Goal: Task Accomplishment & Management: Manage account settings

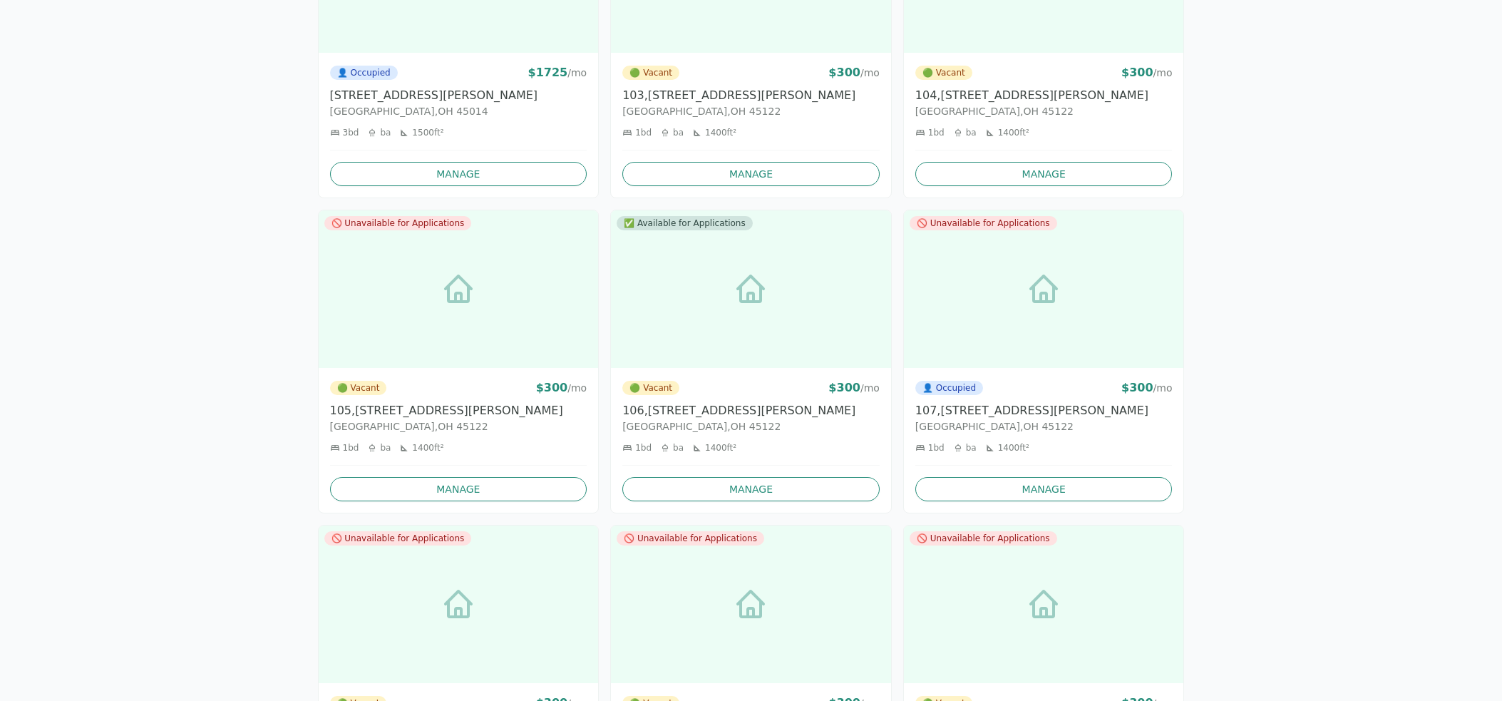
scroll to position [324, 0]
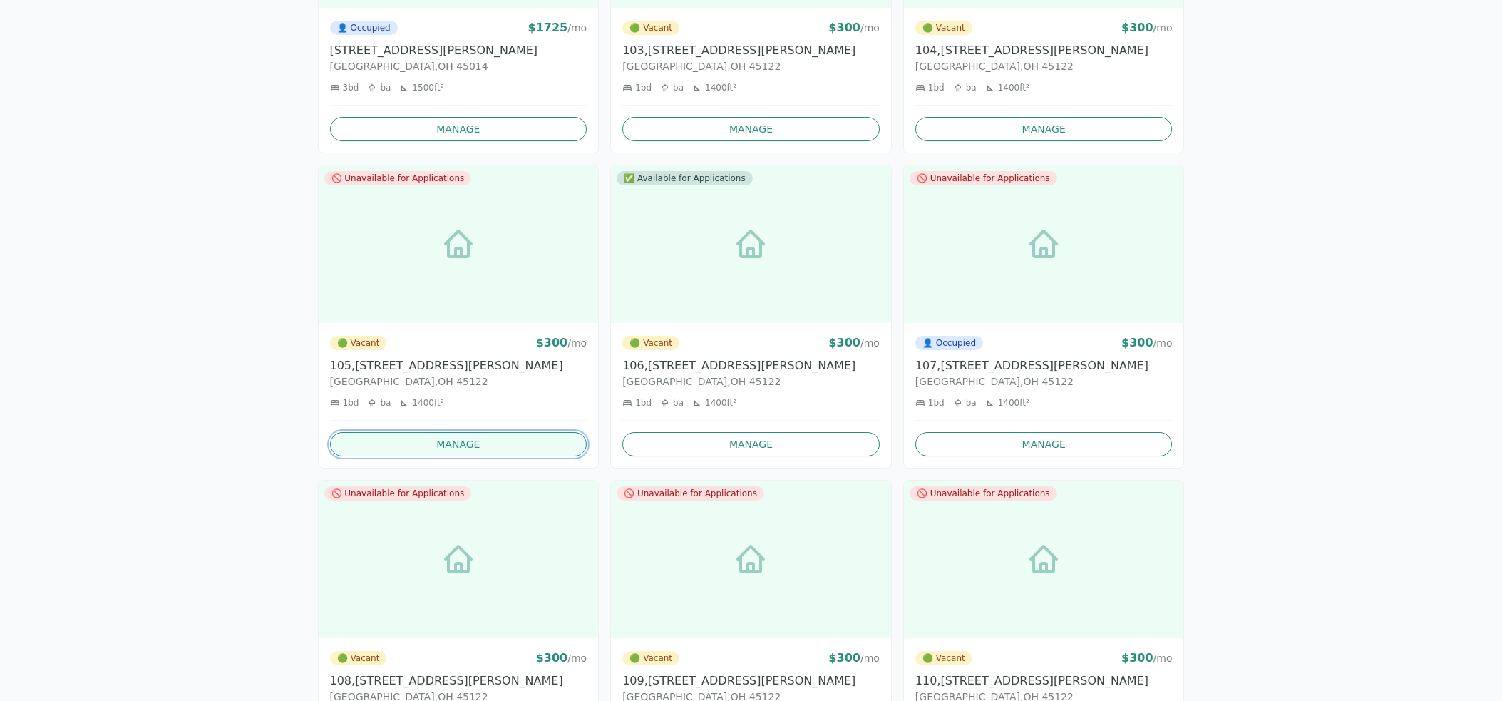
click at [423, 445] on link "Manage" at bounding box center [458, 444] width 257 height 24
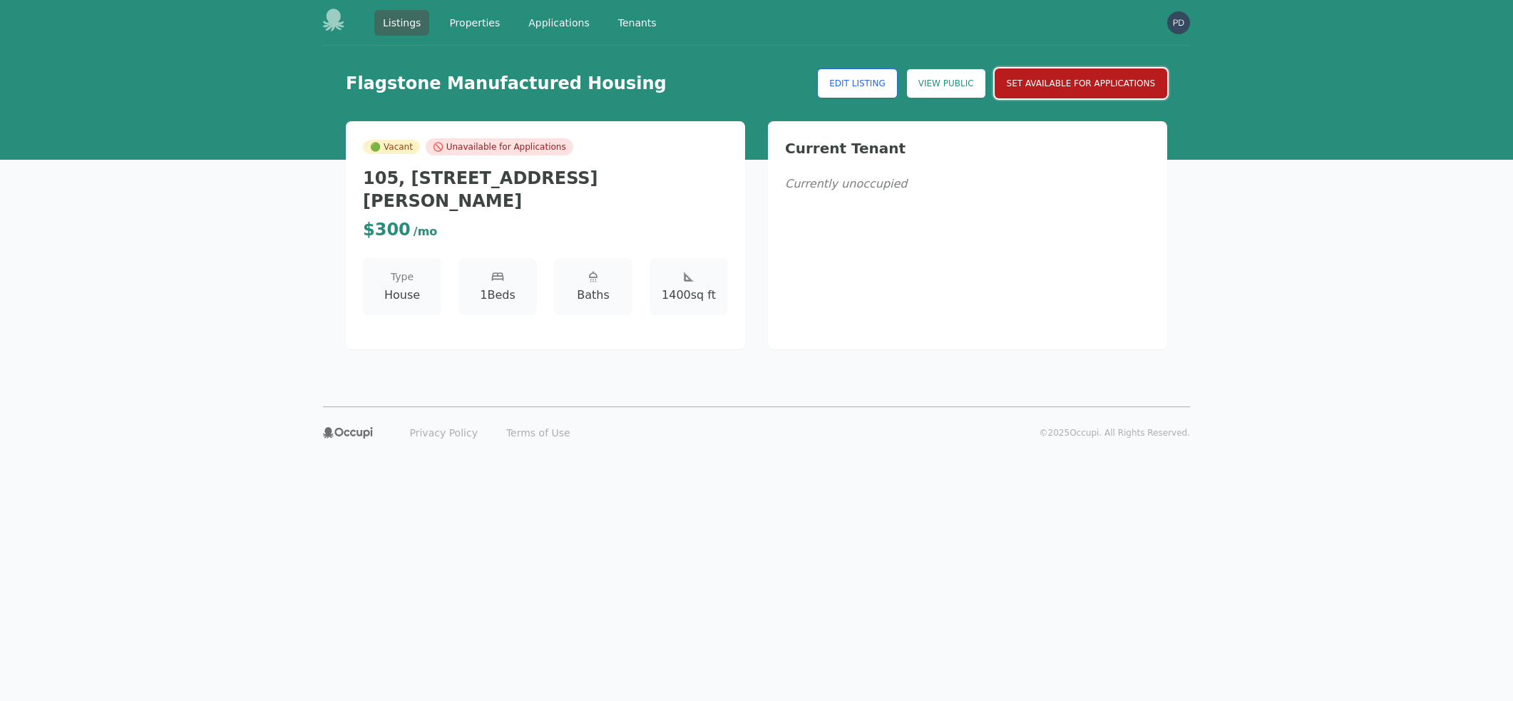
click at [1063, 83] on button "Set Available for Applications" at bounding box center [1080, 83] width 172 height 30
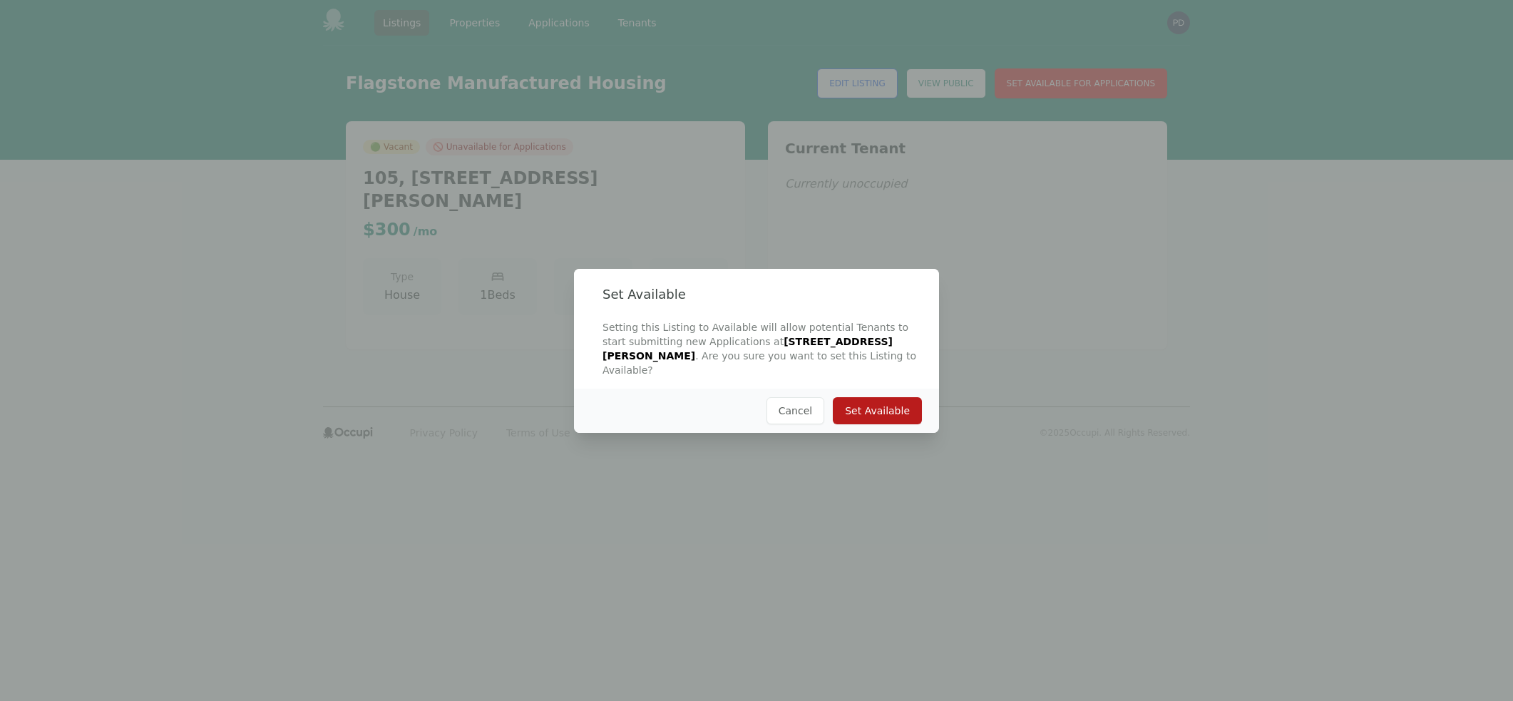
click at [869, 405] on button "Set Available" at bounding box center [877, 410] width 89 height 27
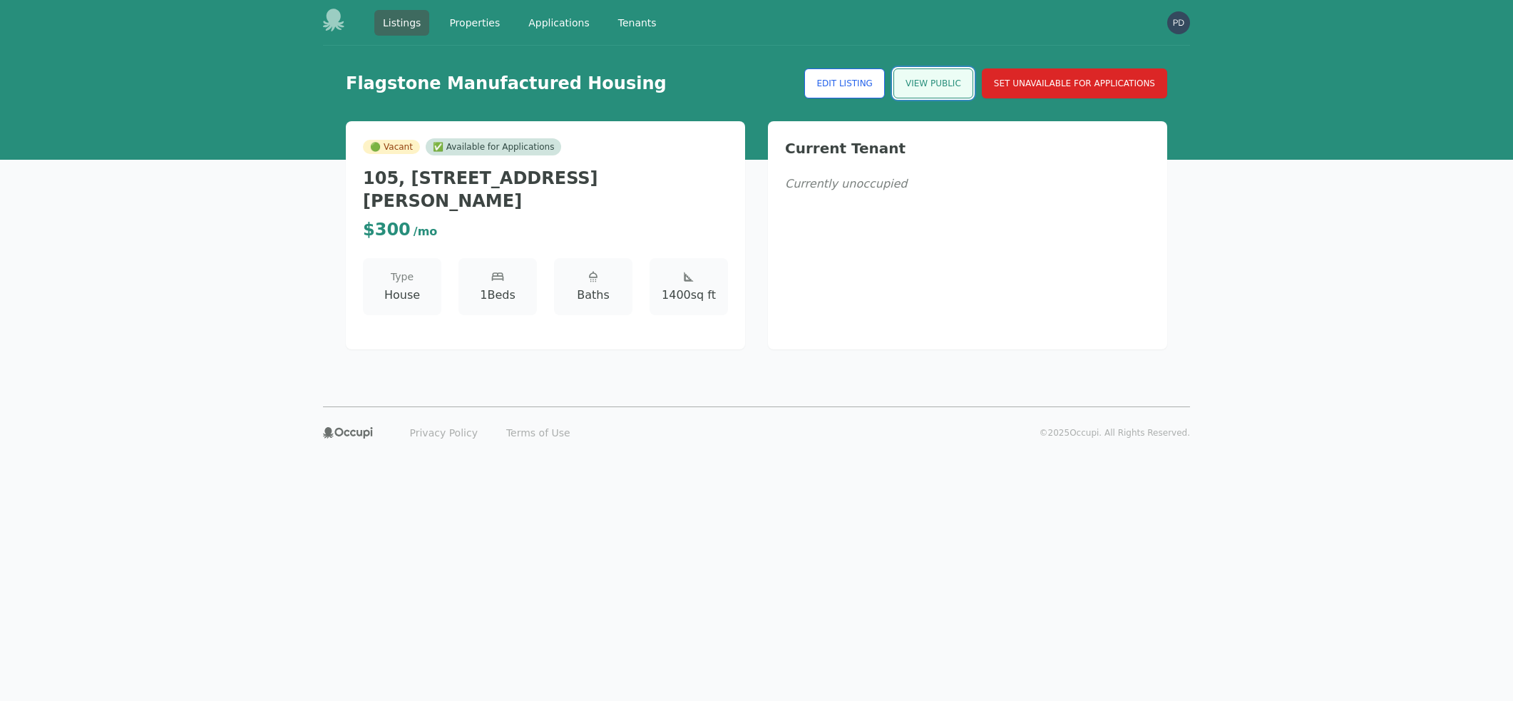
click at [924, 93] on link "View Public" at bounding box center [933, 83] width 80 height 30
click at [408, 28] on link "Listings" at bounding box center [401, 23] width 55 height 26
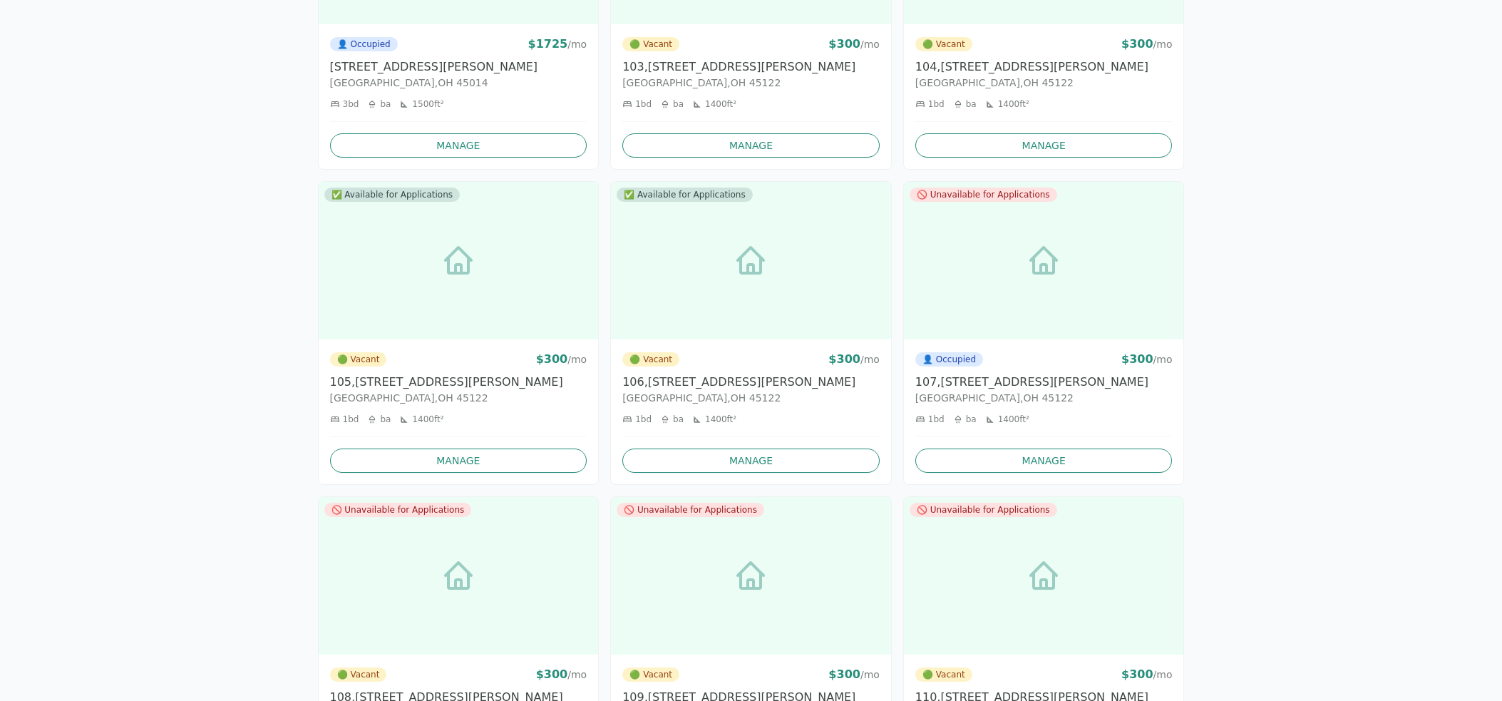
scroll to position [285, 0]
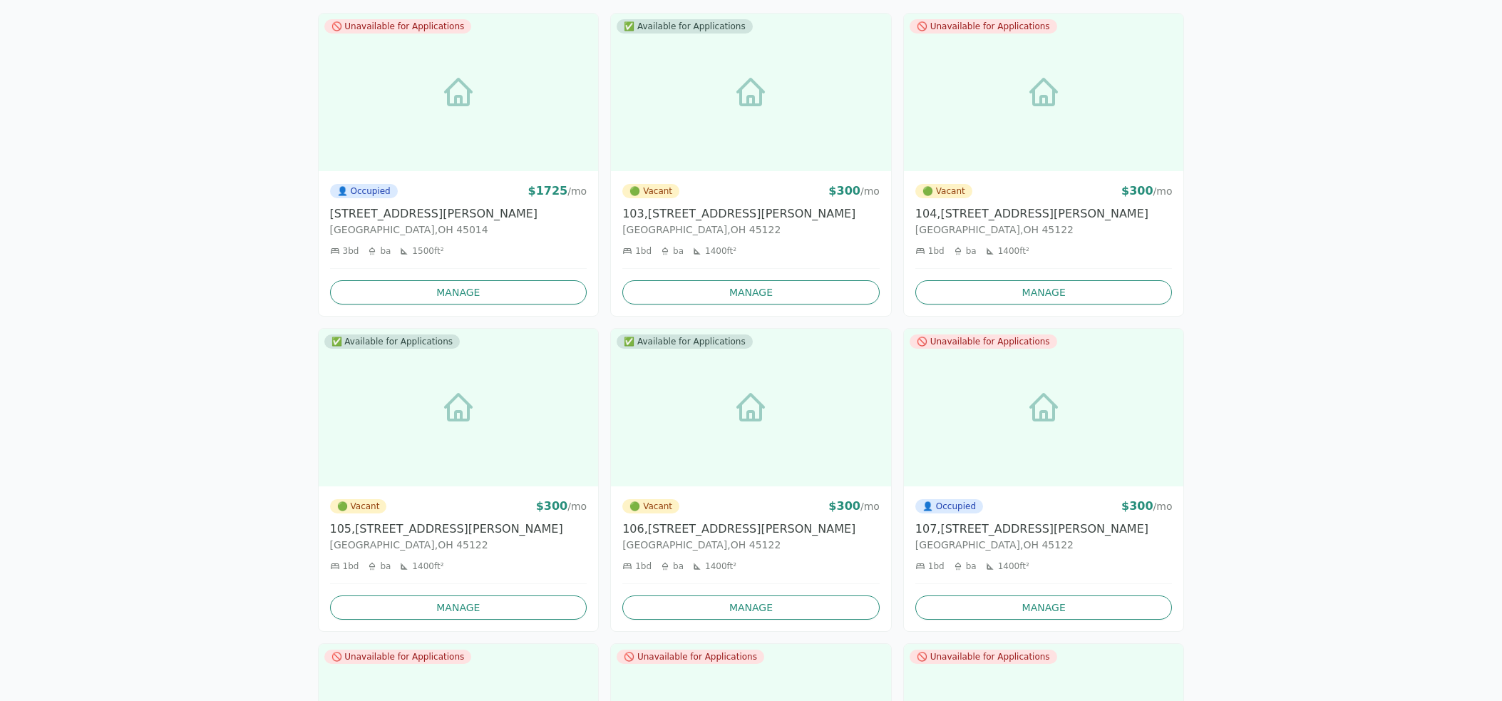
scroll to position [165, 0]
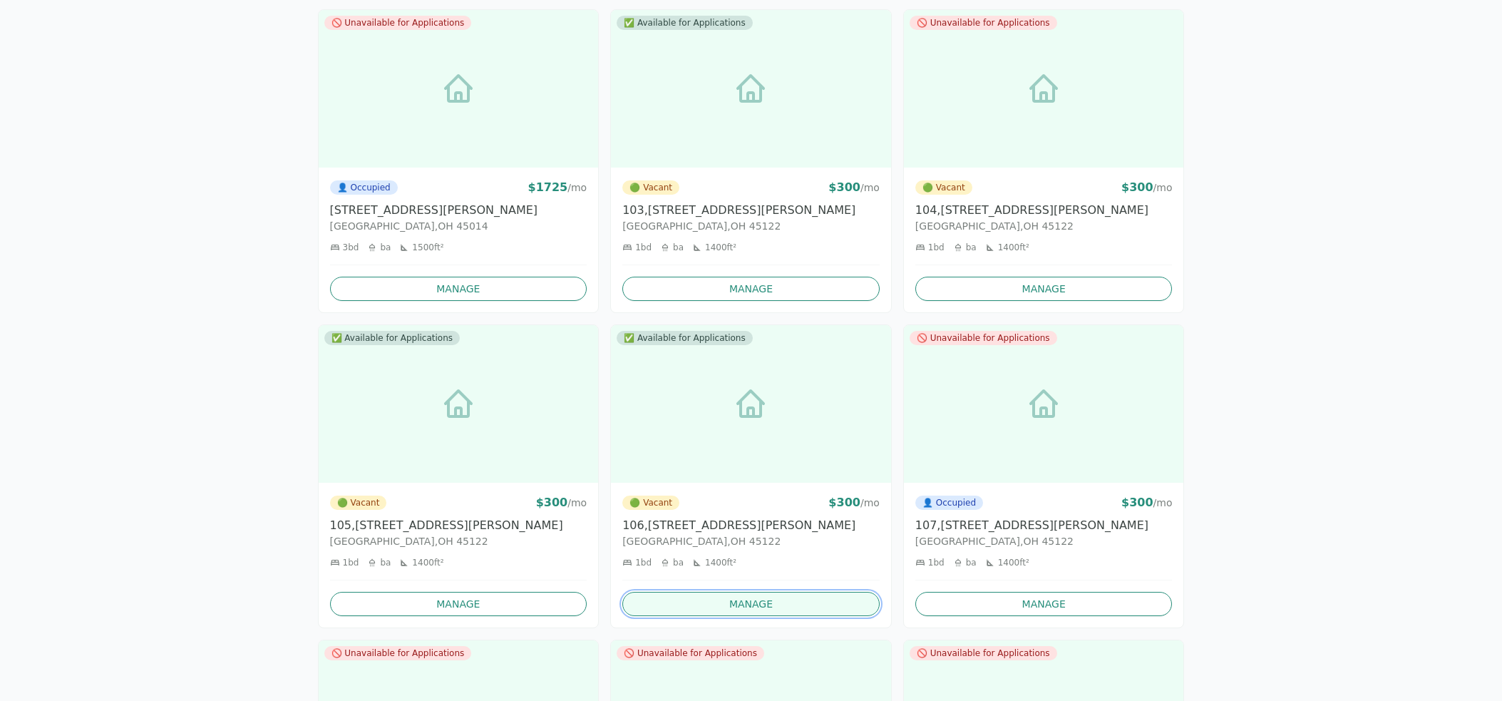
click at [746, 603] on link "Manage" at bounding box center [750, 604] width 257 height 24
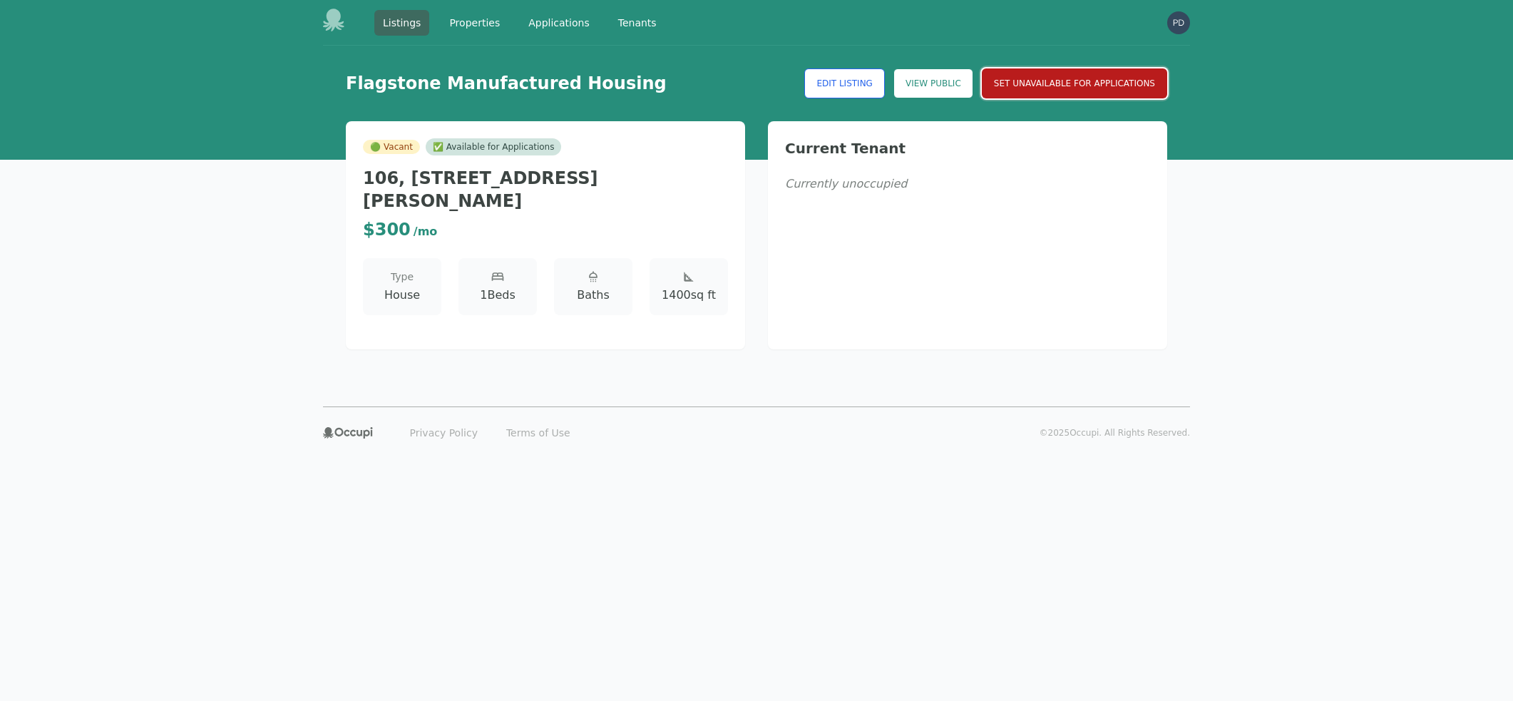
click at [1036, 83] on button "Set Unavailable for Applications" at bounding box center [1073, 83] width 185 height 30
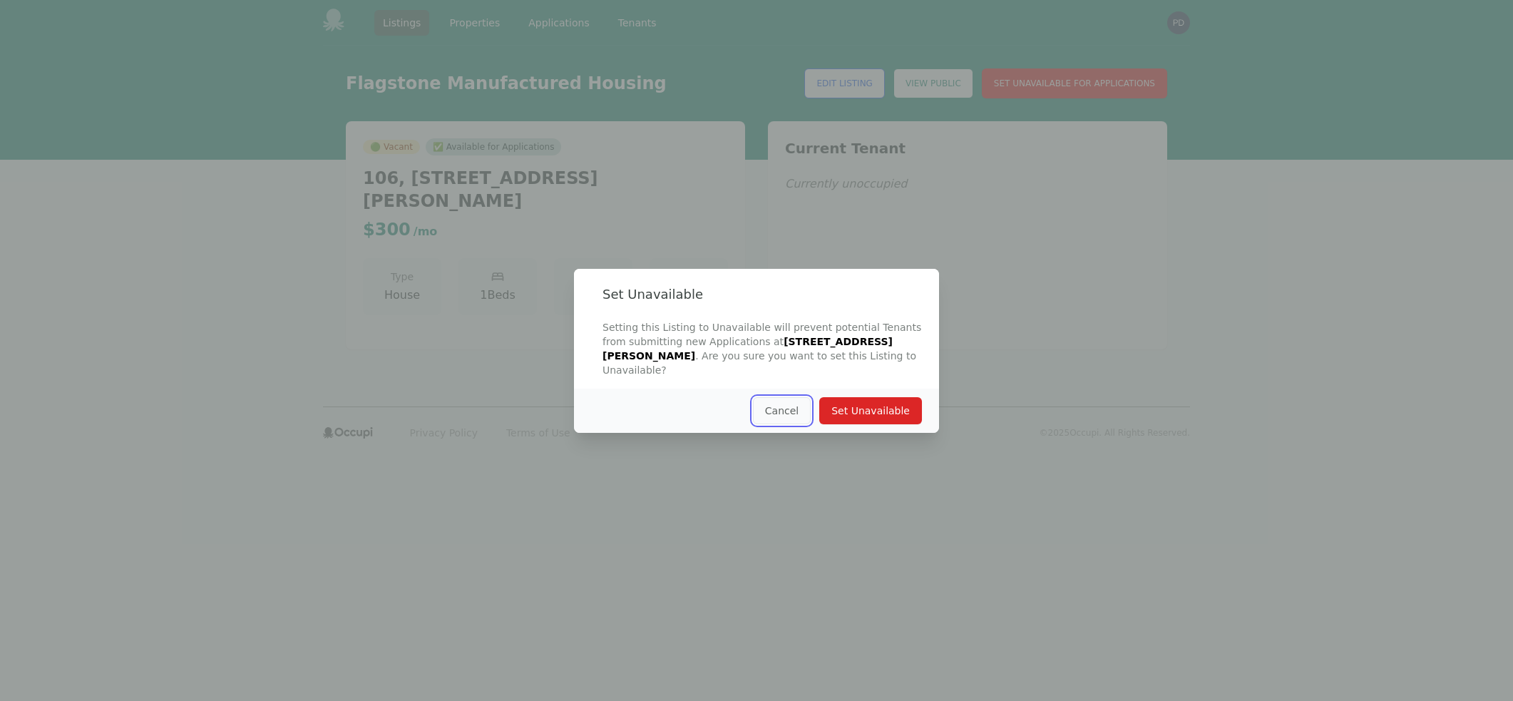
click at [777, 397] on button "Cancel" at bounding box center [782, 410] width 58 height 27
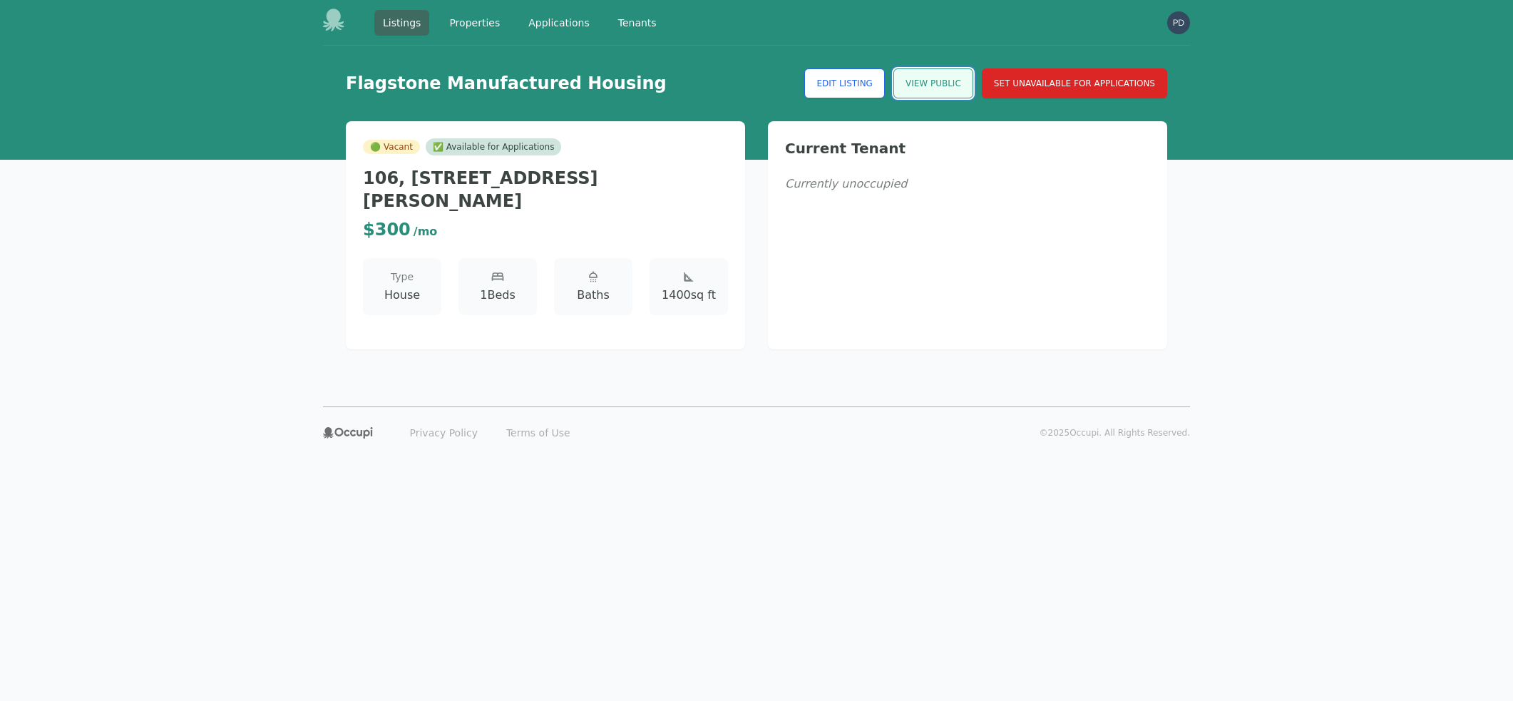
click at [926, 88] on link "View Public" at bounding box center [933, 83] width 80 height 30
click at [316, 209] on div "Flagstone Manufactured Housing Edit Listing View Public Set Unavailable for App…" at bounding box center [756, 226] width 912 height 361
click at [621, 26] on link "Tenants" at bounding box center [637, 23] width 56 height 26
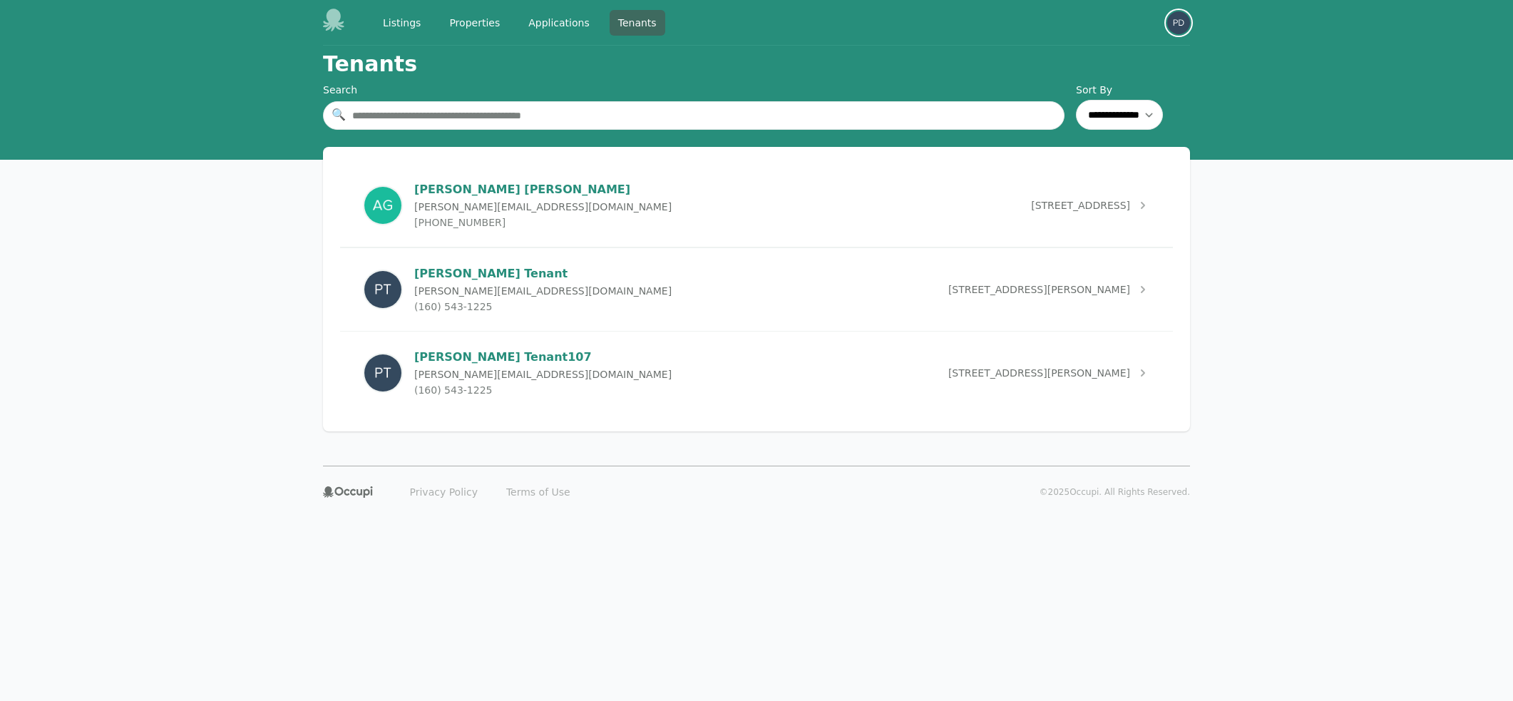
click at [1178, 32] on img "button" at bounding box center [1178, 22] width 23 height 23
click at [1106, 78] on button "Sign out" at bounding box center [1121, 79] width 137 height 26
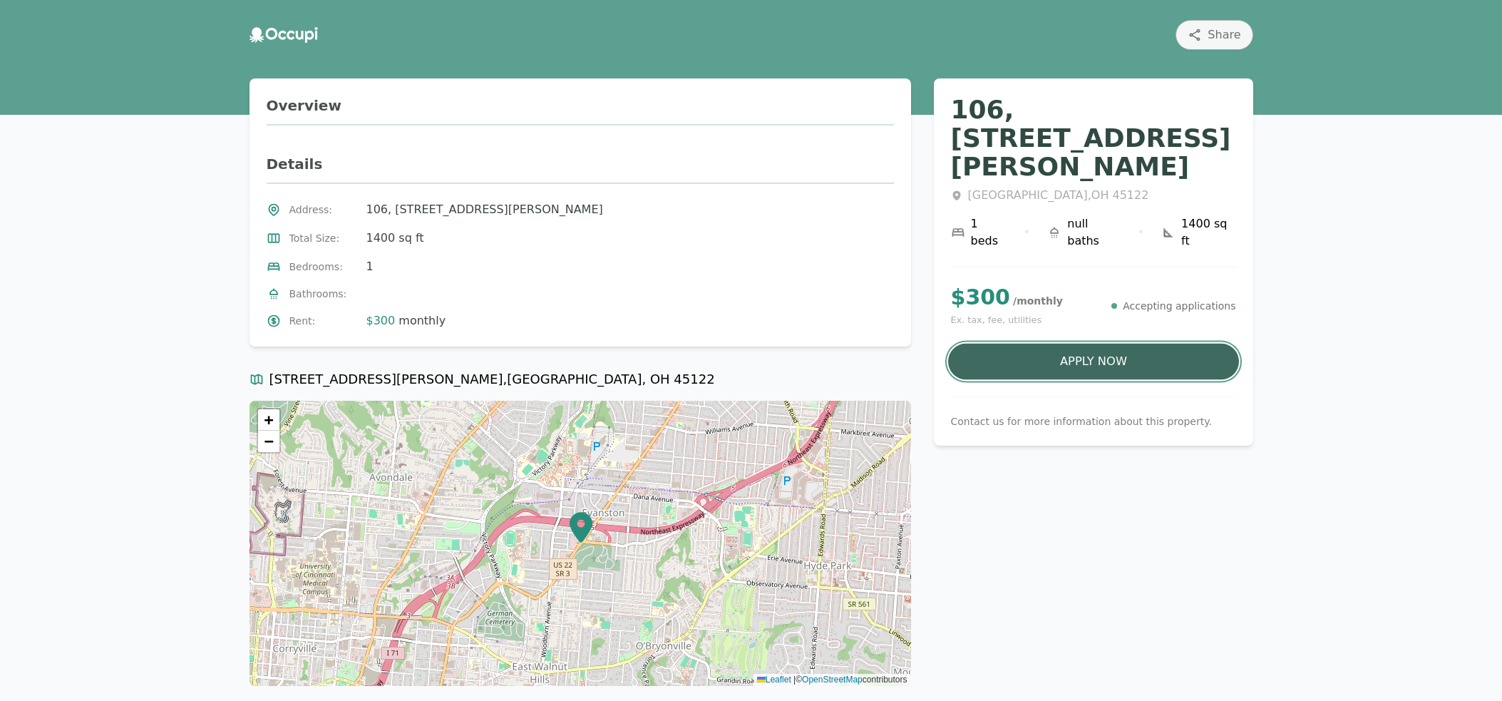
click at [1045, 344] on button "Apply Now" at bounding box center [1093, 362] width 291 height 36
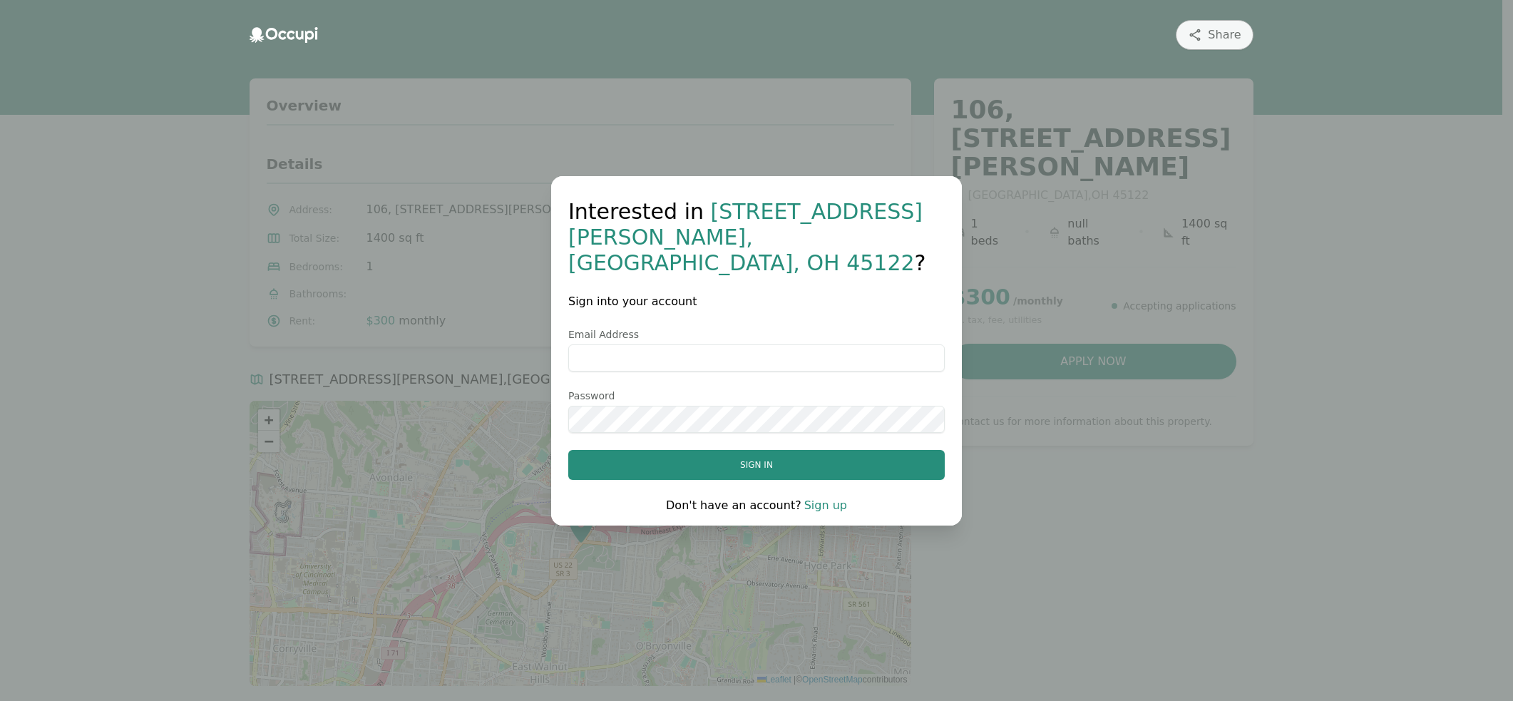
click at [676, 349] on input "Email Address" at bounding box center [756, 357] width 376 height 27
type input "**********"
click at [648, 344] on input "**********" at bounding box center [756, 357] width 376 height 27
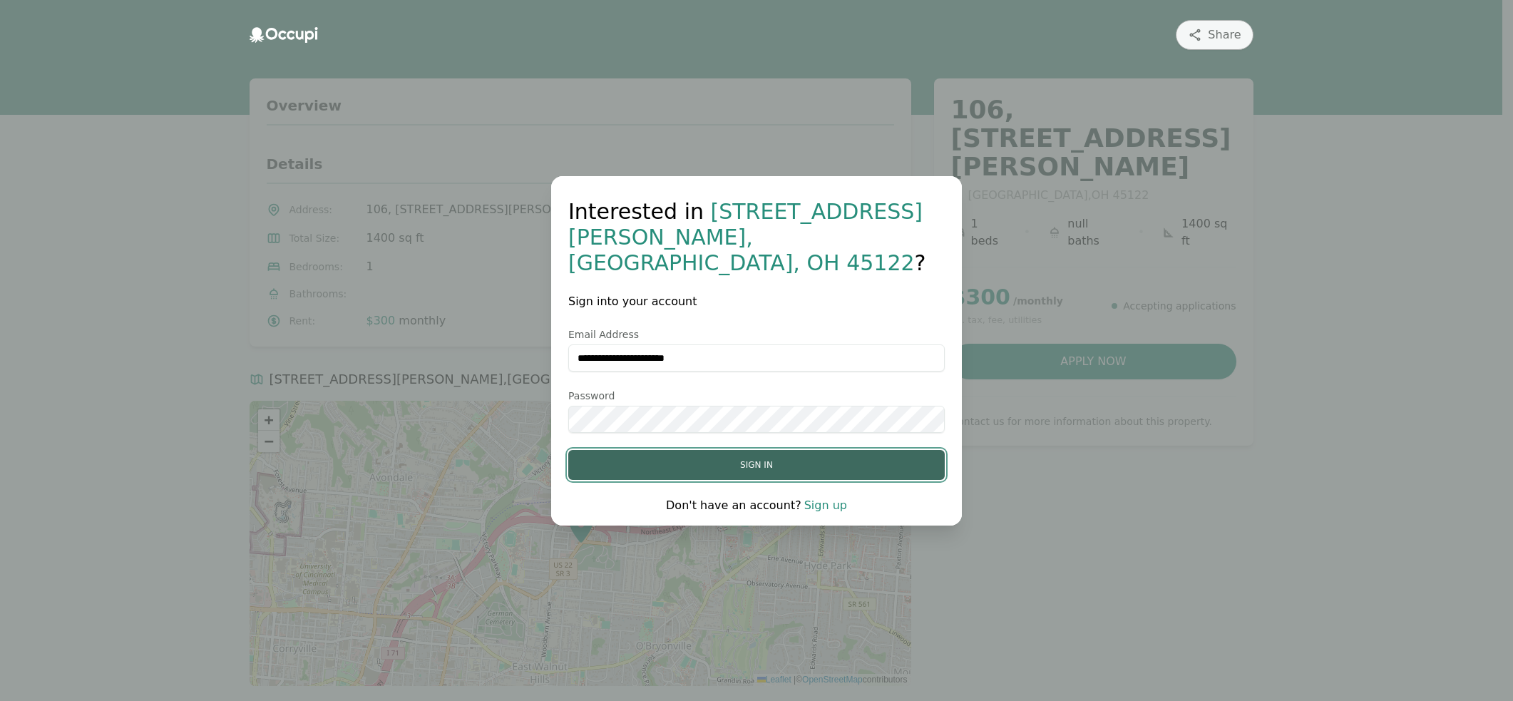
click at [772, 455] on button "Sign in" at bounding box center [756, 465] width 376 height 30
